Goal: Task Accomplishment & Management: Manage account settings

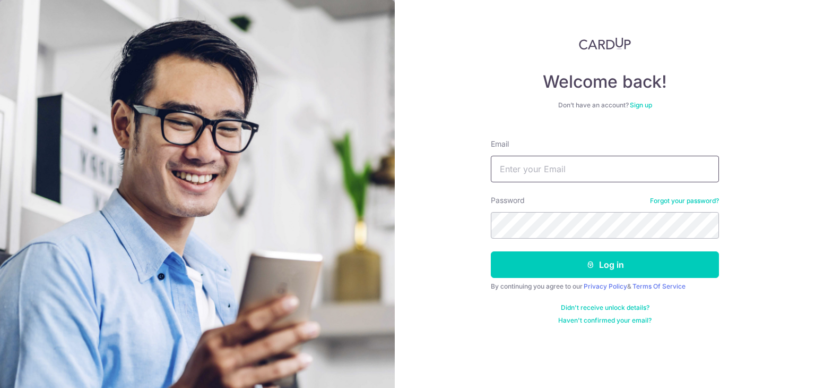
click at [571, 165] on input "Email" at bounding box center [605, 169] width 228 height 27
type input "[PERSON_NAME][EMAIL_ADDRESS][DOMAIN_NAME]"
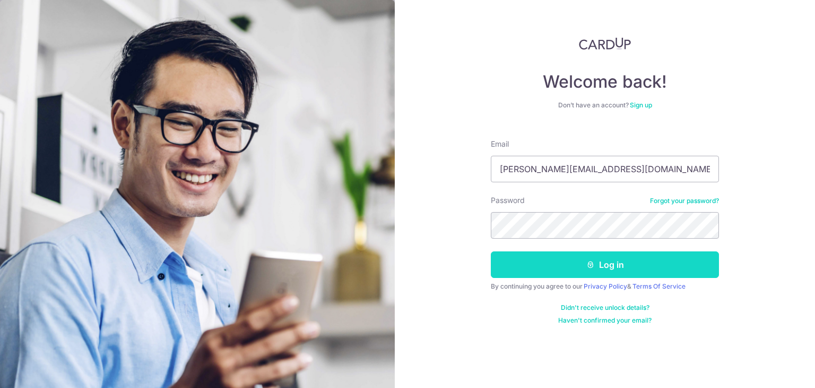
click at [589, 261] on icon "submit" at bounding box center [591, 264] width 8 height 8
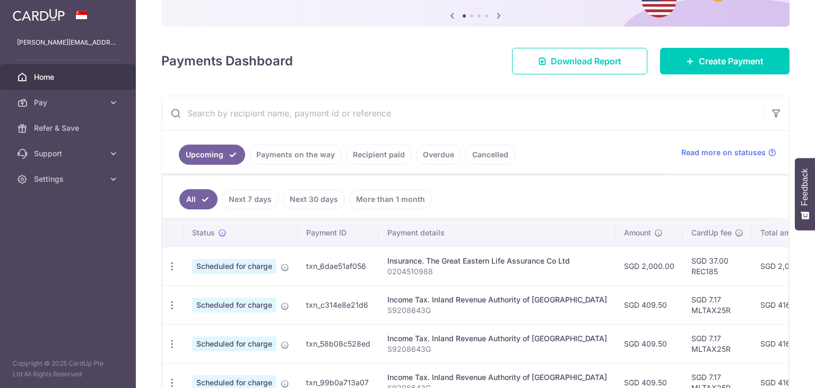
scroll to position [159, 0]
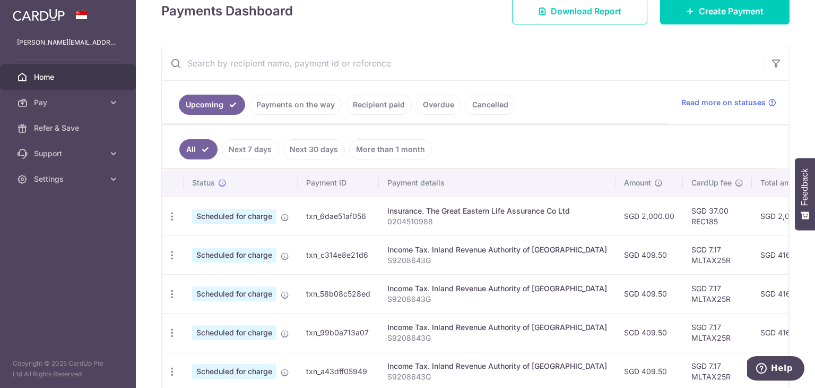
click at [302, 102] on link "Payments on the way" at bounding box center [295, 104] width 92 height 20
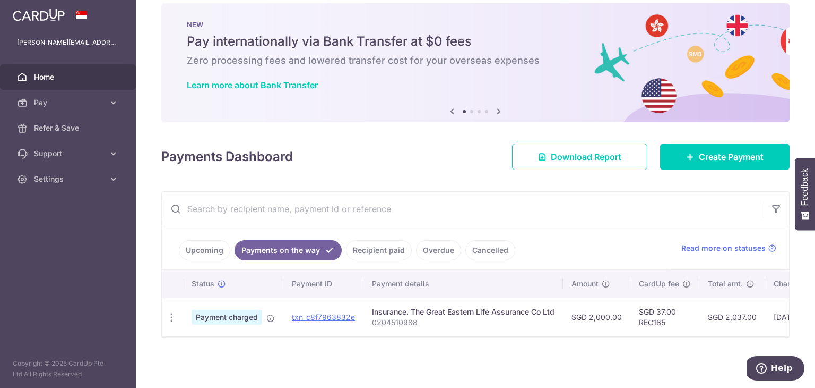
scroll to position [18, 0]
drag, startPoint x: 371, startPoint y: 251, endPoint x: 151, endPoint y: 254, distance: 219.8
click at [126, 260] on main "clement_thr@outlook.com Home Pay Payments Recipients Cards Refer & Save Support…" at bounding box center [407, 194] width 815 height 388
click at [193, 246] on link "Upcoming" at bounding box center [204, 250] width 51 height 20
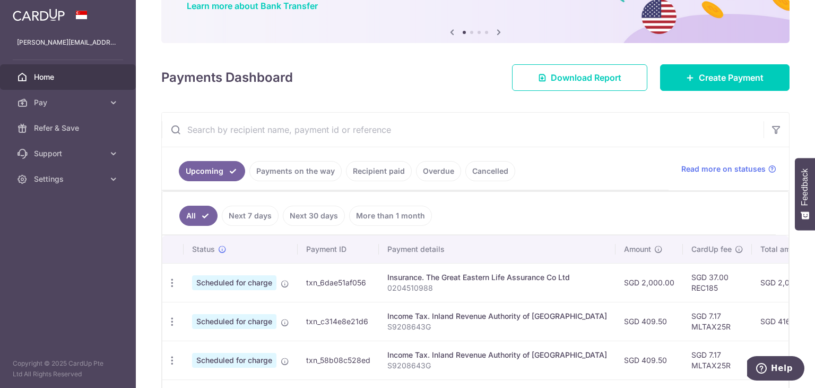
scroll to position [82, 0]
